Goal: Information Seeking & Learning: Learn about a topic

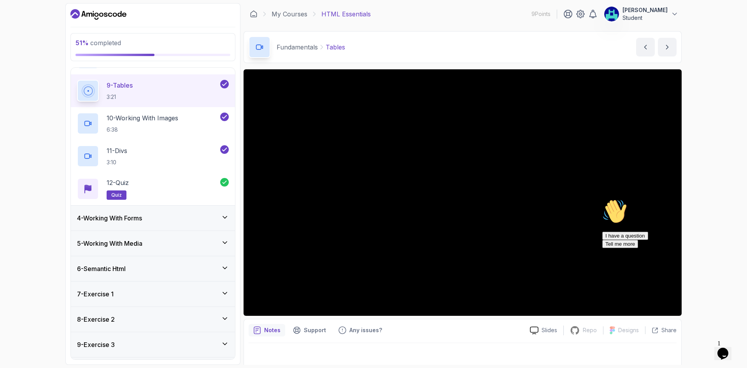
scroll to position [378, 0]
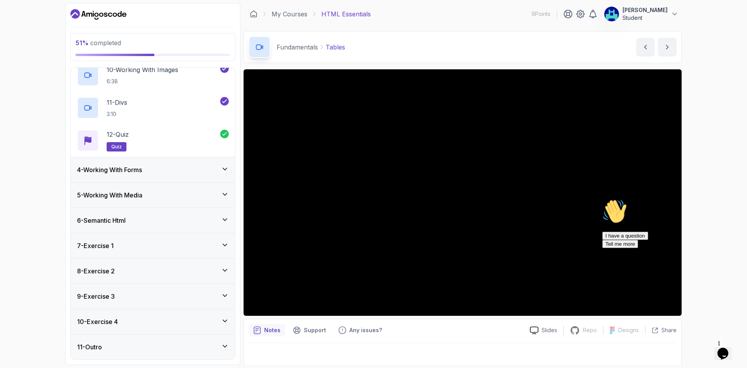
click at [167, 174] on div "4 - Working With Forms" at bounding box center [153, 169] width 152 height 9
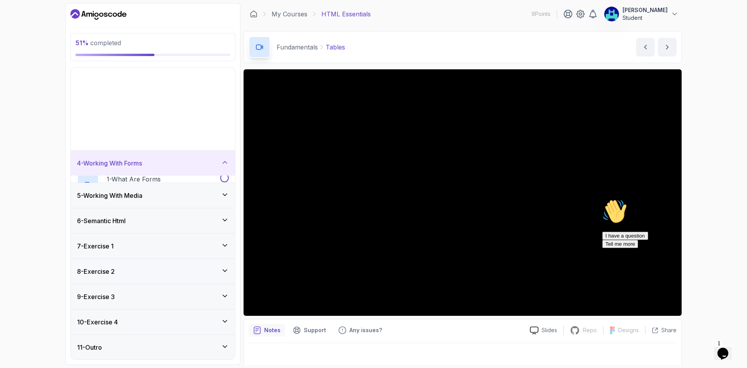
scroll to position [0, 0]
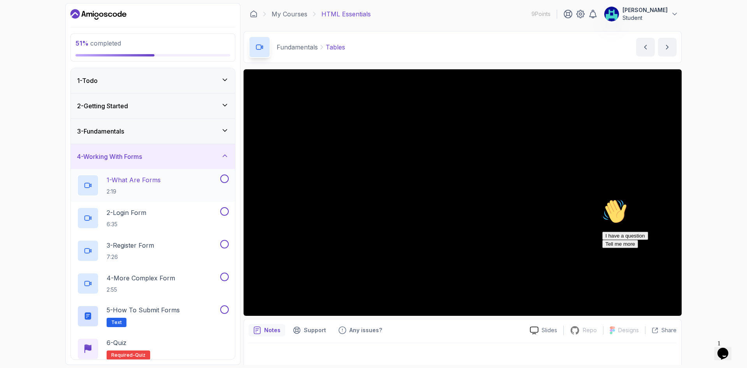
click at [178, 187] on div "1 - What Are Forms 2:19" at bounding box center [148, 185] width 142 height 22
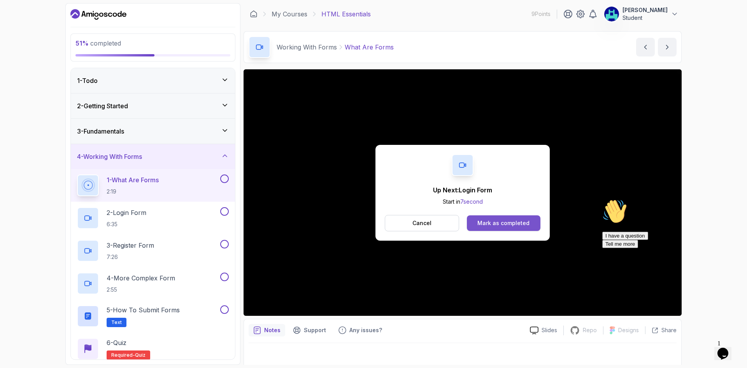
click at [513, 223] on div "Mark as completed" at bounding box center [503, 223] width 52 height 8
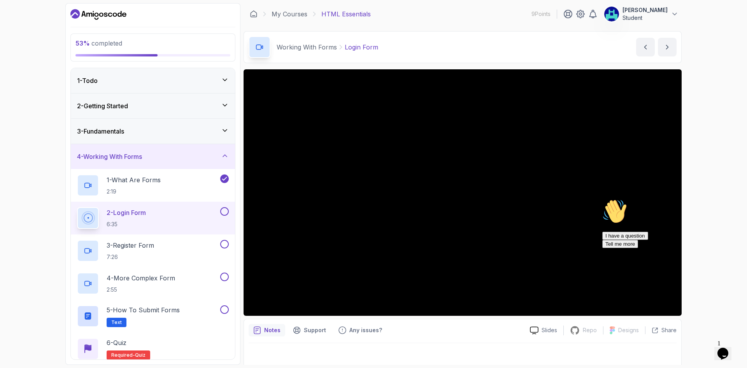
scroll to position [5, 0]
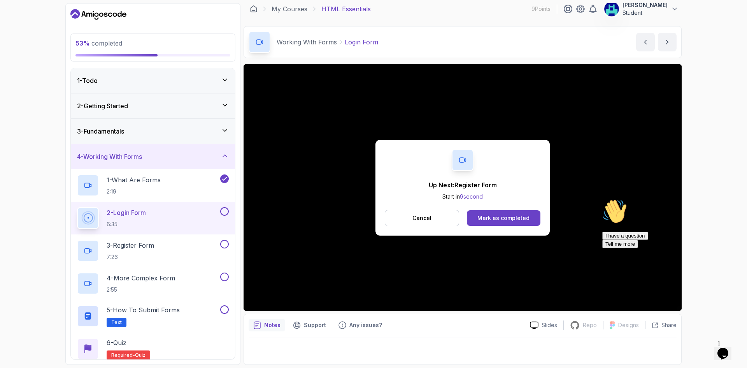
click at [634, 186] on div "Up Next: Register Form Start in 9 second Cancel Mark as completed" at bounding box center [462, 187] width 438 height 246
click at [460, 214] on div "Cancel Mark as completed" at bounding box center [463, 218] width 156 height 16
click at [450, 212] on button "Cancel" at bounding box center [422, 218] width 74 height 16
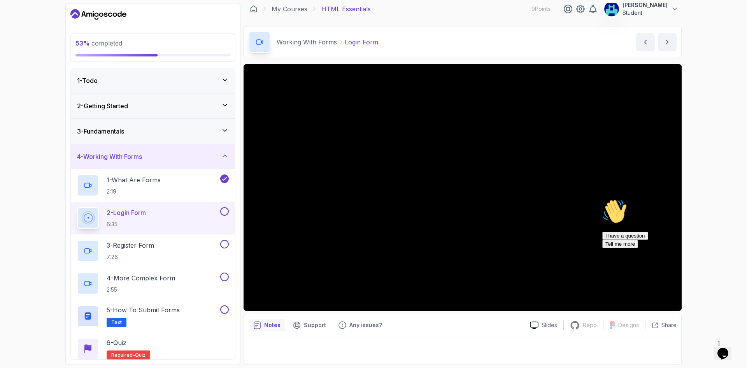
click at [195, 210] on div "2 - Login Form 6:35" at bounding box center [148, 218] width 142 height 22
click at [615, 248] on div "I have a question Tell me more" at bounding box center [672, 239] width 140 height 16
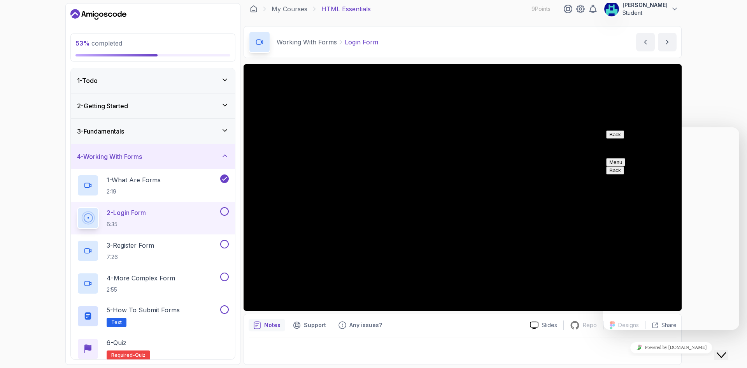
click at [724, 350] on button "Close Chat This icon closes the chat window." at bounding box center [721, 355] width 14 height 10
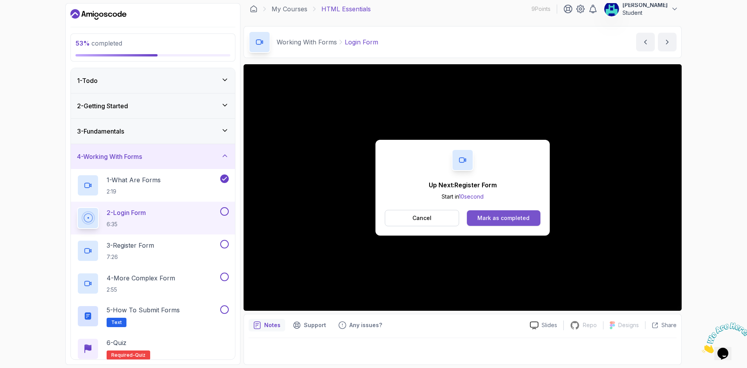
click at [524, 225] on button "Mark as completed" at bounding box center [504, 218] width 74 height 16
